Goal: Information Seeking & Learning: Learn about a topic

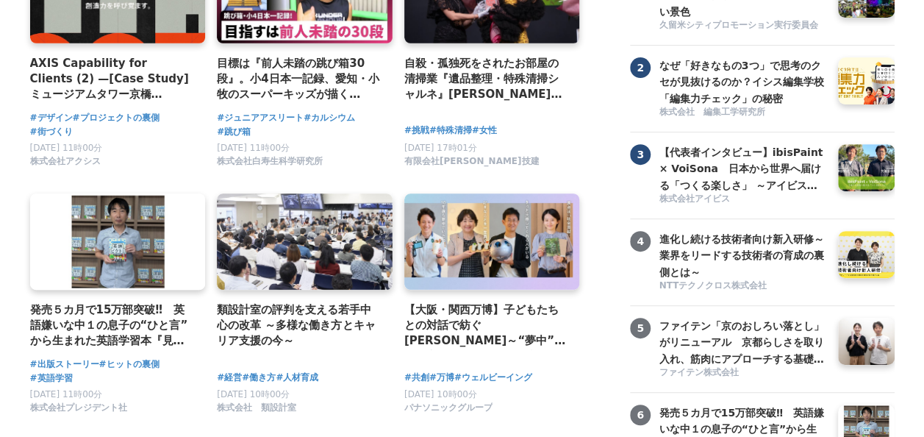
scroll to position [367, 0]
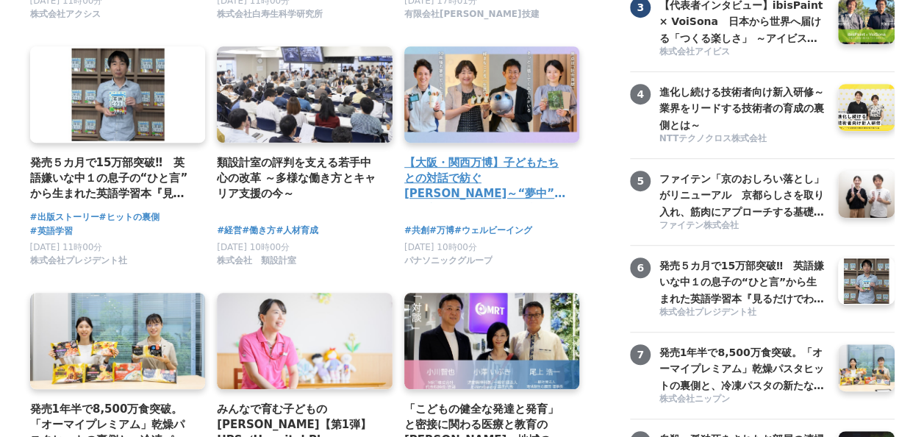
click at [545, 164] on h4 "【大阪・関西万博】子どもたちとの対話で紡ぐ[PERSON_NAME]～“夢中”の力を育む「Unlock FRプログラム」" at bounding box center [486, 178] width 164 height 48
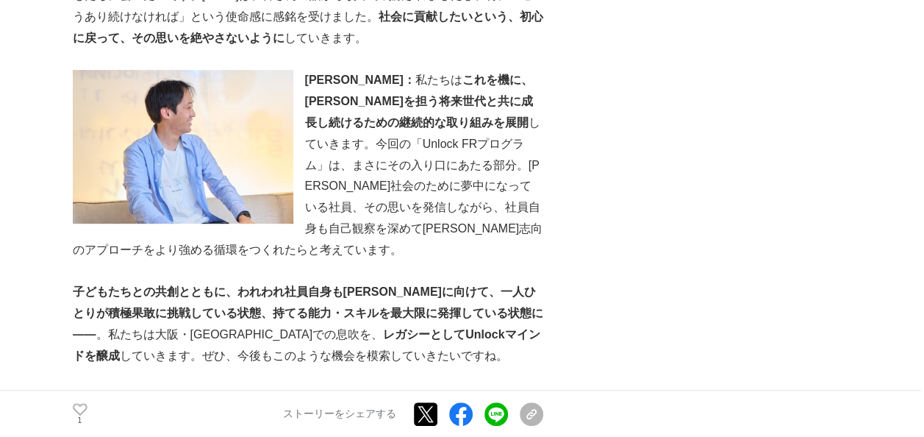
scroll to position [5659, 0]
